Goal: Task Accomplishment & Management: Manage account settings

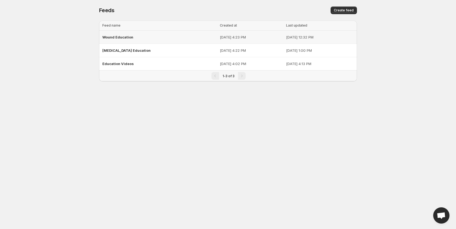
click at [111, 37] on span "Wound Education" at bounding box center [117, 37] width 31 height 4
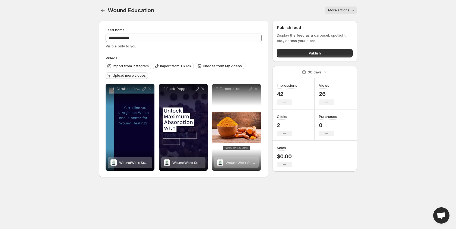
click at [126, 75] on span "Upload more videos" at bounding box center [129, 76] width 33 height 4
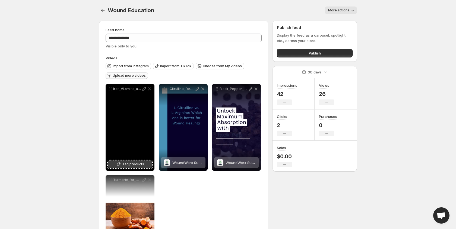
click at [145, 164] on button "Tag products" at bounding box center [130, 165] width 45 height 8
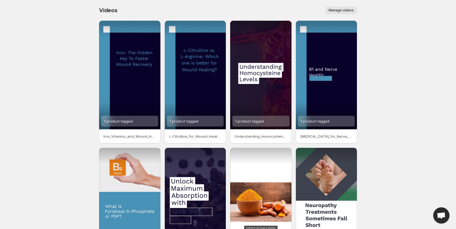
click at [126, 136] on p "Iron_Vitamins_and_Wound_Healing" at bounding box center [129, 136] width 53 height 5
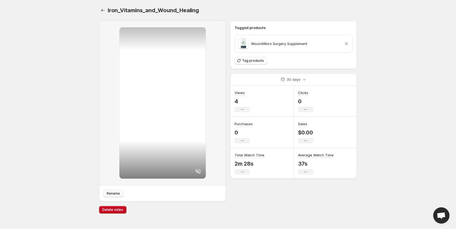
click at [115, 195] on span "Rename" at bounding box center [113, 194] width 13 height 4
click at [103, 10] on icon "Settings" at bounding box center [102, 10] width 5 height 5
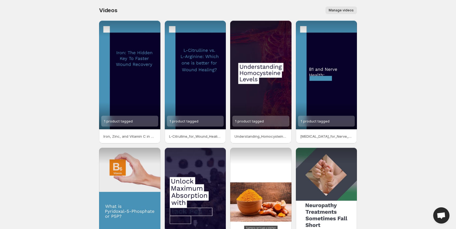
click at [195, 136] on p "L-Citrulline_for_Wound_Healing" at bounding box center [195, 136] width 53 height 5
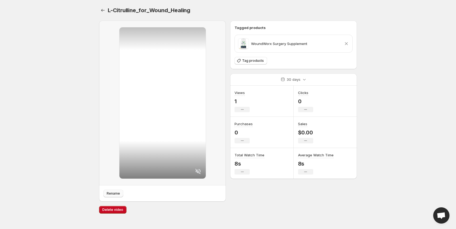
click at [116, 194] on span "Rename" at bounding box center [113, 194] width 13 height 4
click at [102, 11] on icon "Settings" at bounding box center [102, 10] width 5 height 5
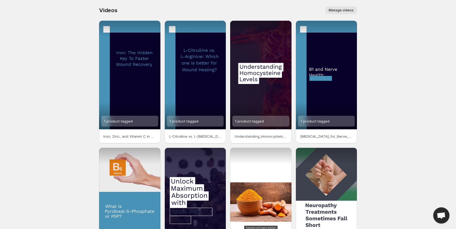
click at [257, 137] on p "Understanding_Homocysteine_and_Health" at bounding box center [260, 136] width 53 height 5
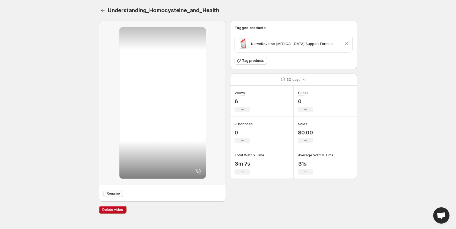
click at [115, 193] on span "Rename" at bounding box center [113, 194] width 13 height 4
click at [103, 11] on icon "Settings" at bounding box center [102, 10] width 5 height 5
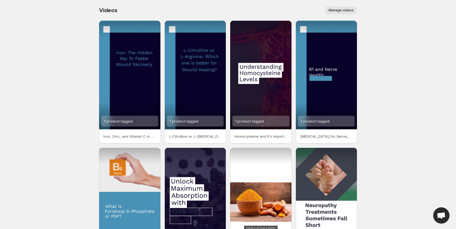
click at [319, 136] on p "[MEDICAL_DATA]_for_Nerve_Health" at bounding box center [326, 136] width 53 height 5
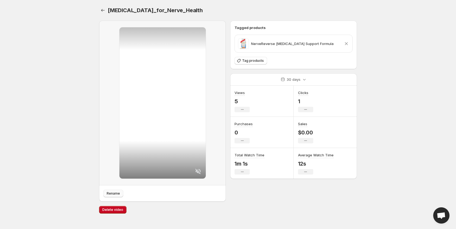
click at [113, 194] on span "Rename" at bounding box center [113, 194] width 13 height 4
click at [101, 10] on icon "Settings" at bounding box center [103, 10] width 4 height 3
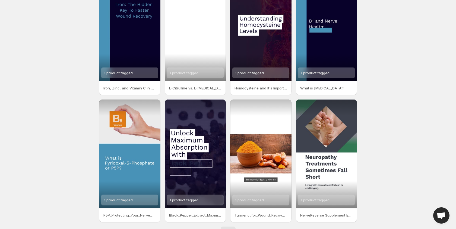
scroll to position [66, 0]
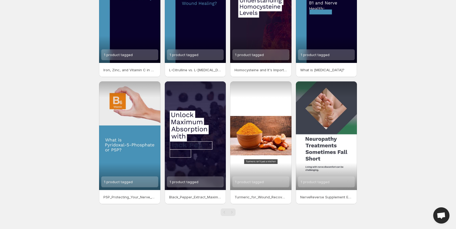
click at [135, 196] on p "P5P_Protecting_Your_Nerve_Cells" at bounding box center [129, 197] width 53 height 5
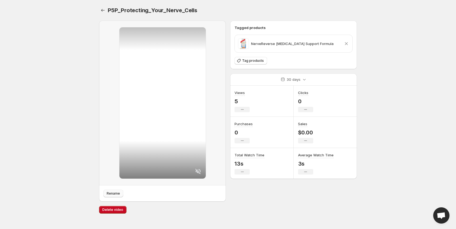
click at [112, 194] on span "Rename" at bounding box center [113, 194] width 13 height 4
click at [101, 9] on icon "Settings" at bounding box center [102, 10] width 5 height 5
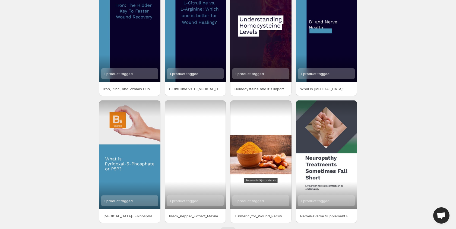
scroll to position [66, 0]
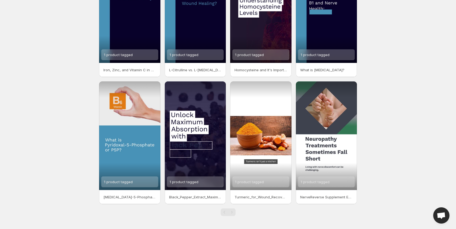
click at [189, 197] on p "Black_Pepper_Extract_Maximize_Absorption Social Media3" at bounding box center [195, 197] width 53 height 5
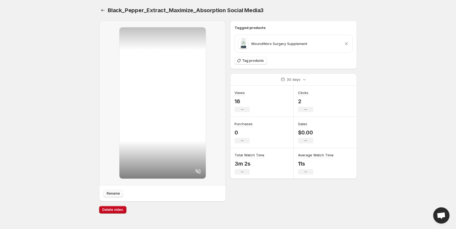
click at [112, 194] on span "Rename" at bounding box center [113, 194] width 13 height 4
click at [103, 13] on icon "Settings" at bounding box center [102, 10] width 5 height 5
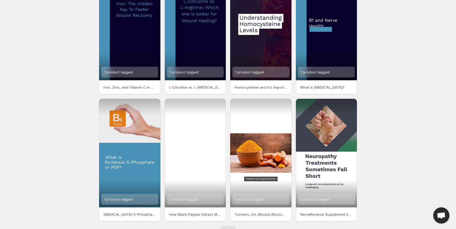
scroll to position [66, 0]
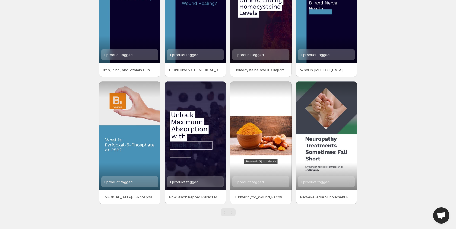
click at [268, 197] on p "Turmeric_for_Wound_Recovery_Social_Media" at bounding box center [260, 197] width 53 height 5
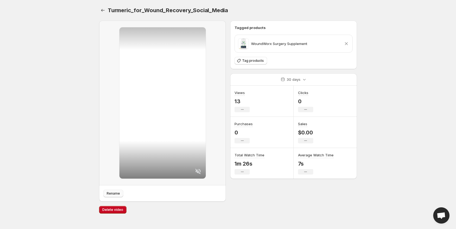
click at [112, 197] on button "Rename" at bounding box center [113, 194] width 20 height 8
click at [103, 11] on icon "Settings" at bounding box center [102, 10] width 5 height 5
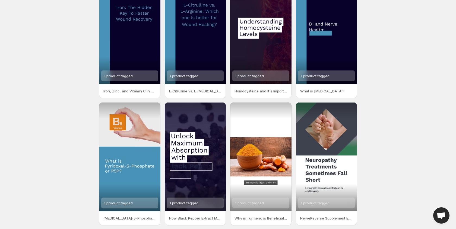
scroll to position [66, 0]
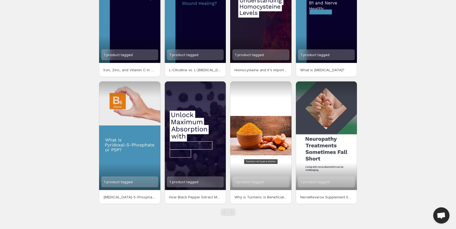
click at [321, 198] on p "NerveReverse Supplement Education Social Media" at bounding box center [326, 197] width 53 height 5
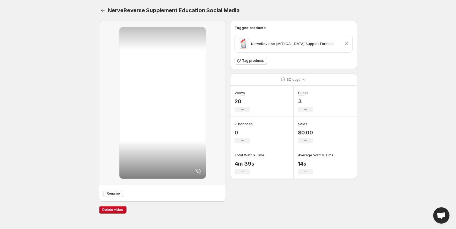
click at [116, 194] on span "Rename" at bounding box center [113, 194] width 13 height 4
click at [102, 9] on icon "Settings" at bounding box center [102, 10] width 5 height 5
